Goal: Task Accomplishment & Management: Complete application form

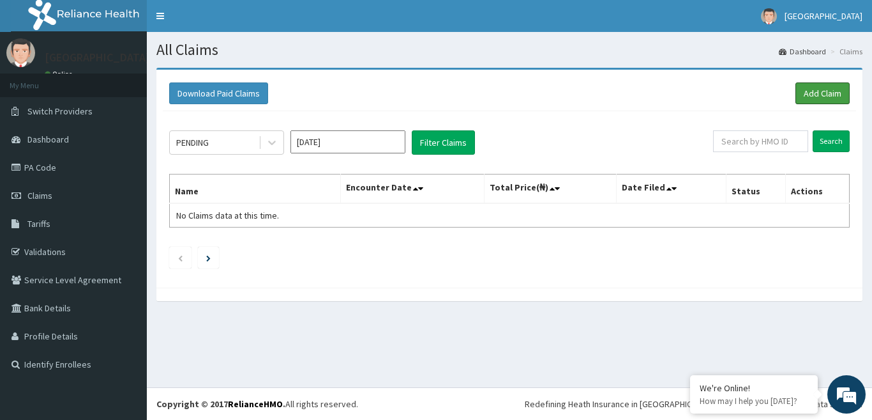
drag, startPoint x: 824, startPoint y: 91, endPoint x: 685, endPoint y: 94, distance: 139.2
click at [824, 91] on link "Add Claim" at bounding box center [823, 93] width 54 height 22
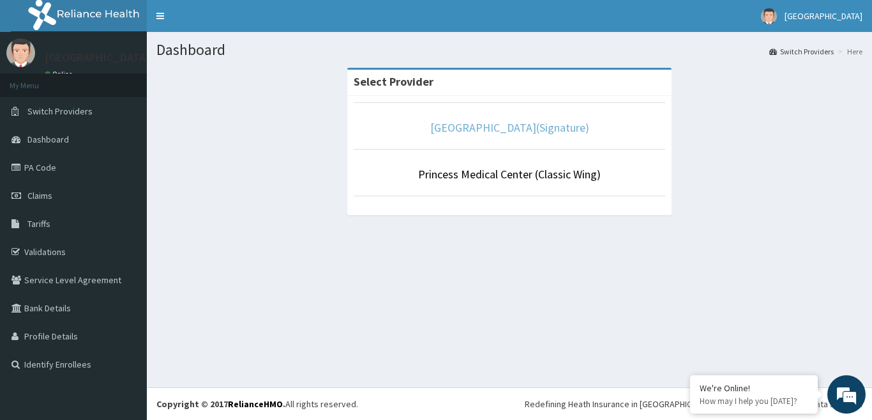
click at [528, 131] on link "[GEOGRAPHIC_DATA](Signature)" at bounding box center [509, 127] width 159 height 15
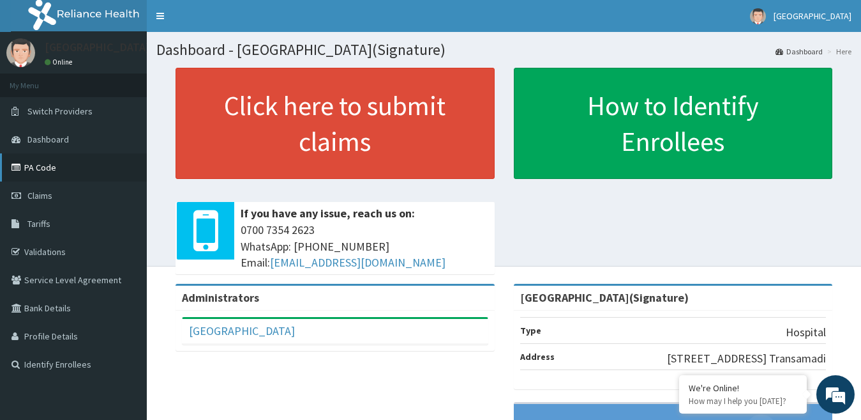
click at [37, 167] on link "PA Code" at bounding box center [73, 167] width 147 height 28
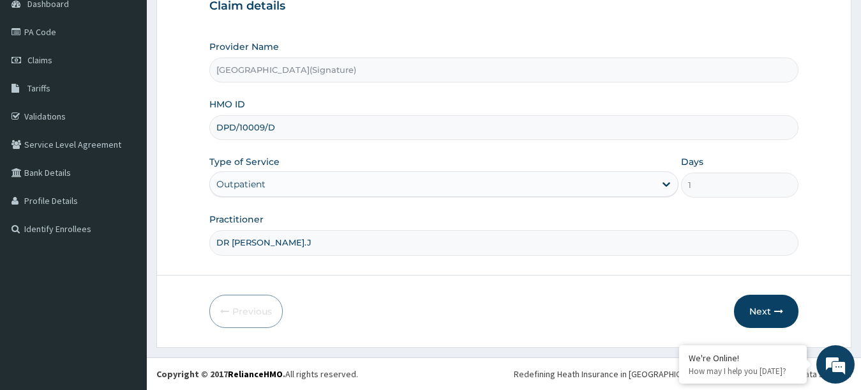
scroll to position [135, 0]
drag, startPoint x: 278, startPoint y: 126, endPoint x: 215, endPoint y: 126, distance: 62.6
click at [211, 126] on input "DPD/10009/D" at bounding box center [504, 127] width 590 height 25
paste input "CH/10002/A"
type input "DCH/10002/A"
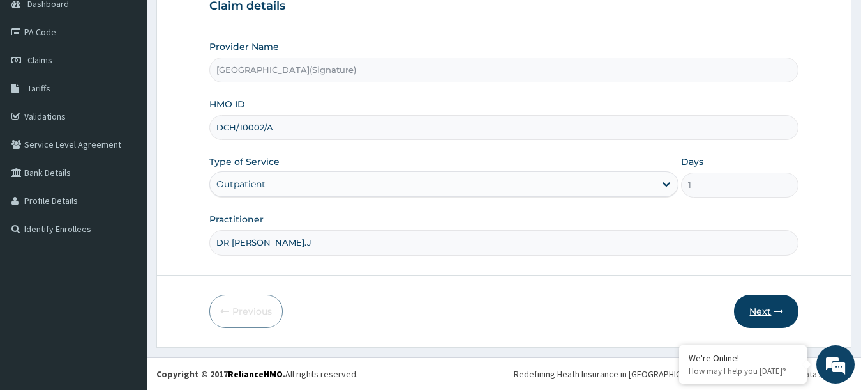
click at [772, 314] on button "Next" at bounding box center [766, 310] width 64 height 33
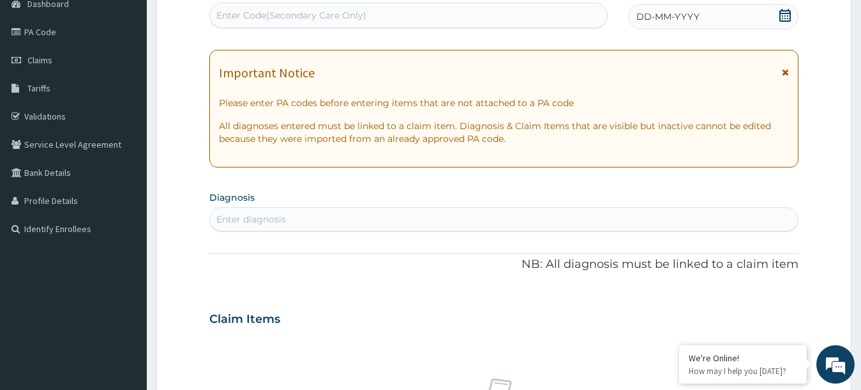
click at [302, 17] on div "Enter Code(Secondary Care Only)" at bounding box center [291, 15] width 150 height 13
type input "V"
paste input "PA/932F27"
type input "PA/932F27"
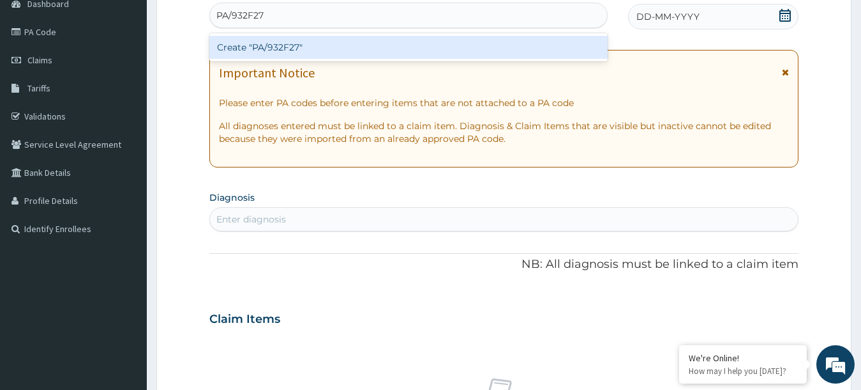
click at [276, 48] on div "Create "PA/932F27"" at bounding box center [408, 47] width 398 height 23
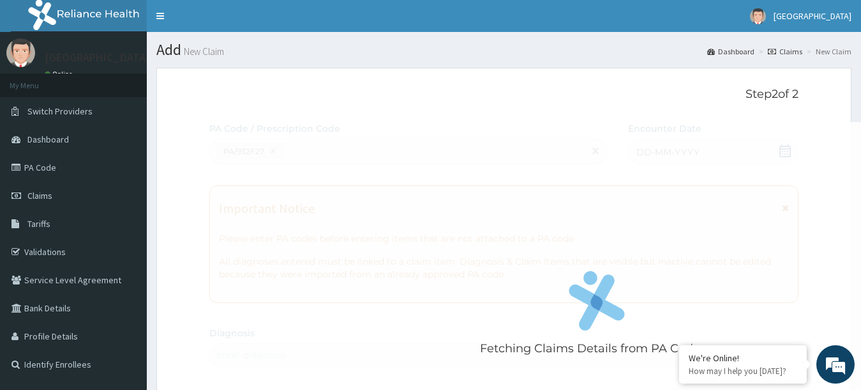
scroll to position [0, 0]
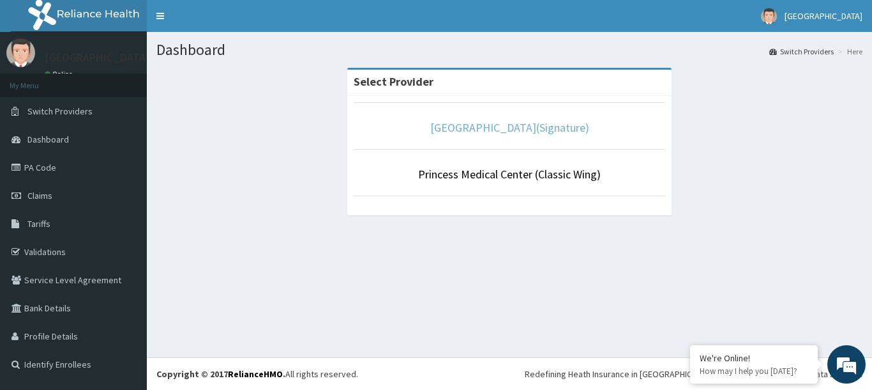
click at [510, 131] on link "[GEOGRAPHIC_DATA](Signature)" at bounding box center [509, 127] width 159 height 15
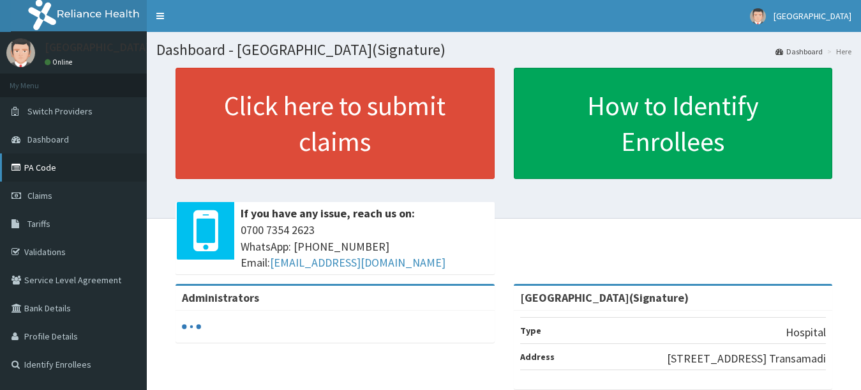
click at [37, 171] on link "PA Code" at bounding box center [73, 167] width 147 height 28
